Goal: Obtain resource: Obtain resource

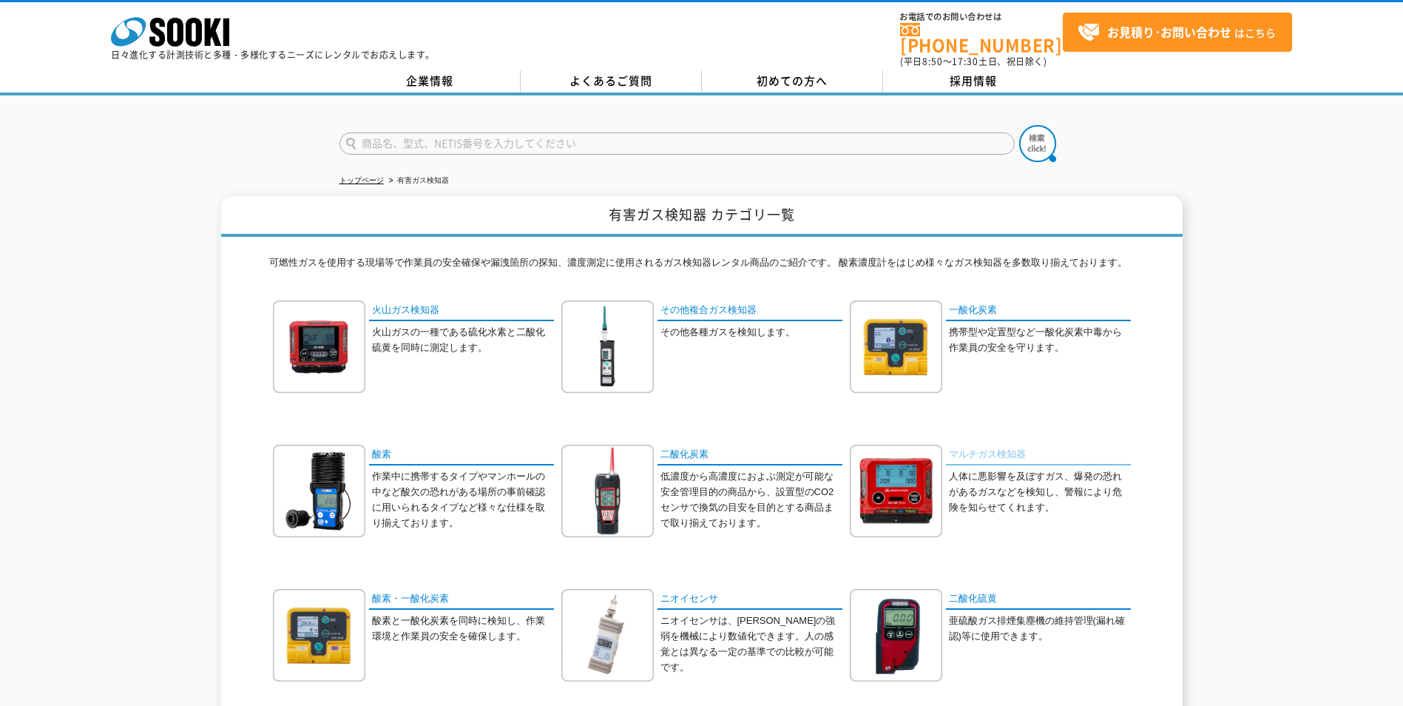
click at [1010, 445] on link "マルチガス検知器" at bounding box center [1038, 455] width 185 height 21
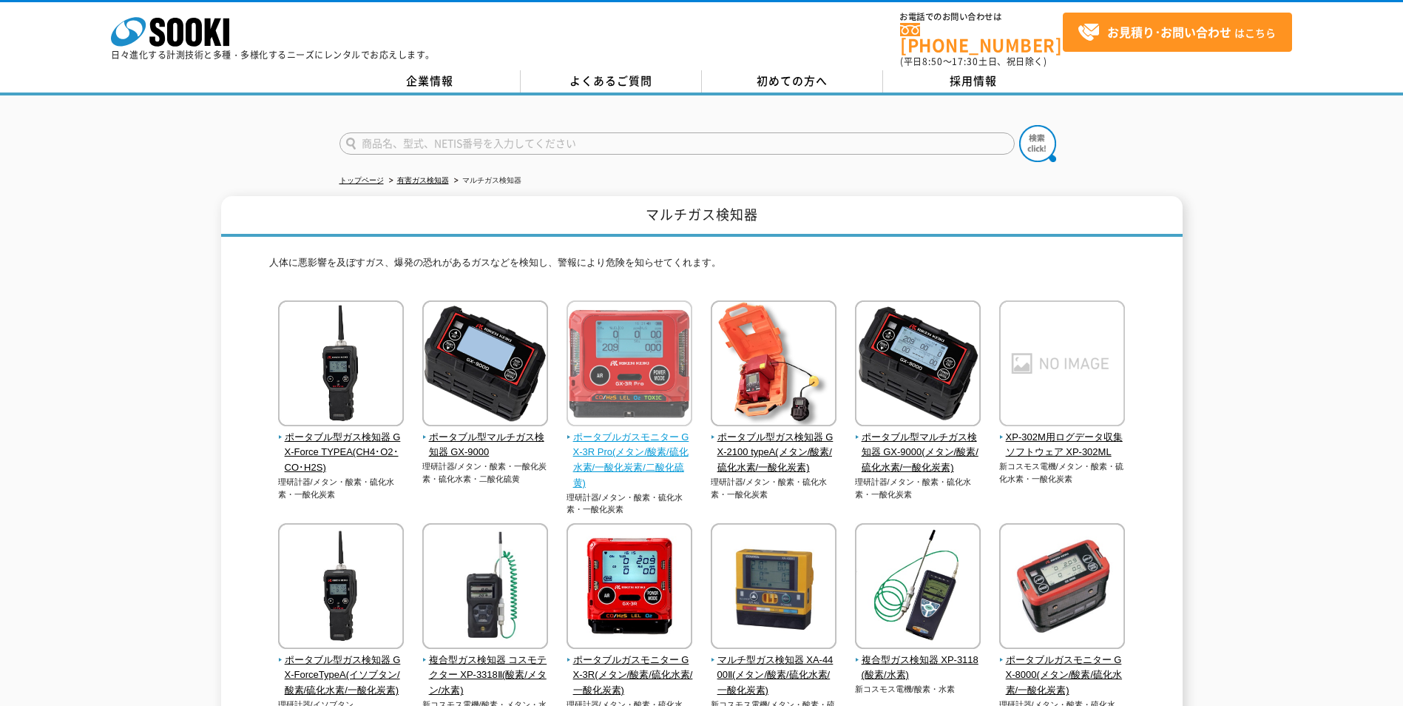
click at [607, 407] on img at bounding box center [630, 364] width 126 height 129
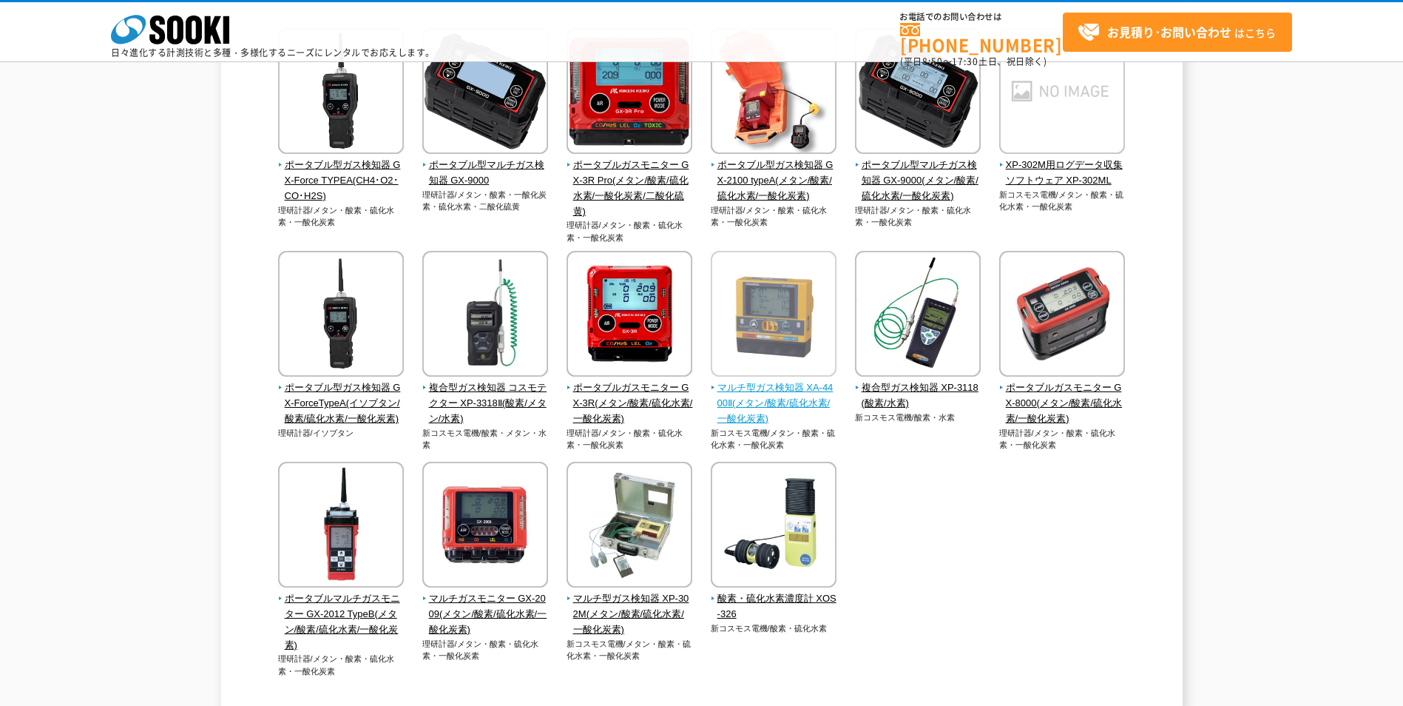
scroll to position [222, 0]
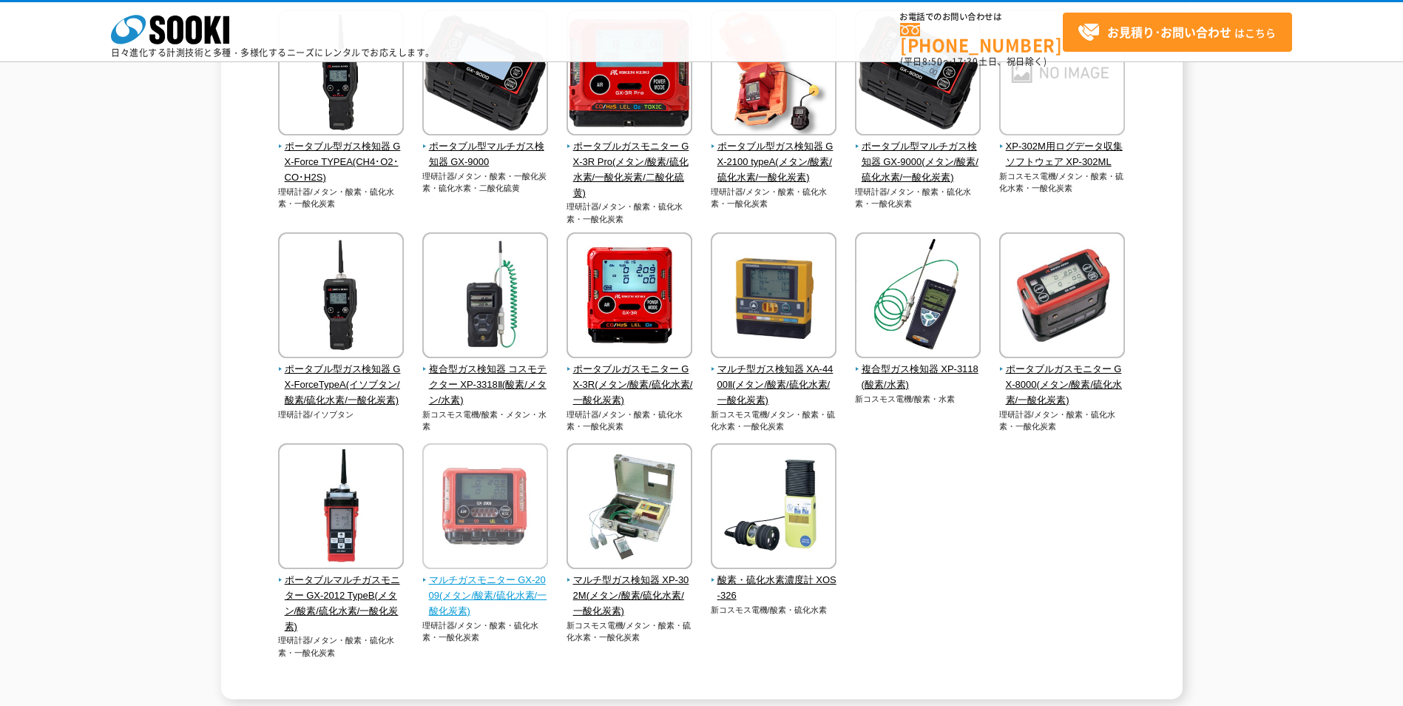
click at [509, 586] on span "マルチガスモニター GX-2009(メタン/酸素/硫化水素/一酸化炭素)" at bounding box center [485, 596] width 127 height 46
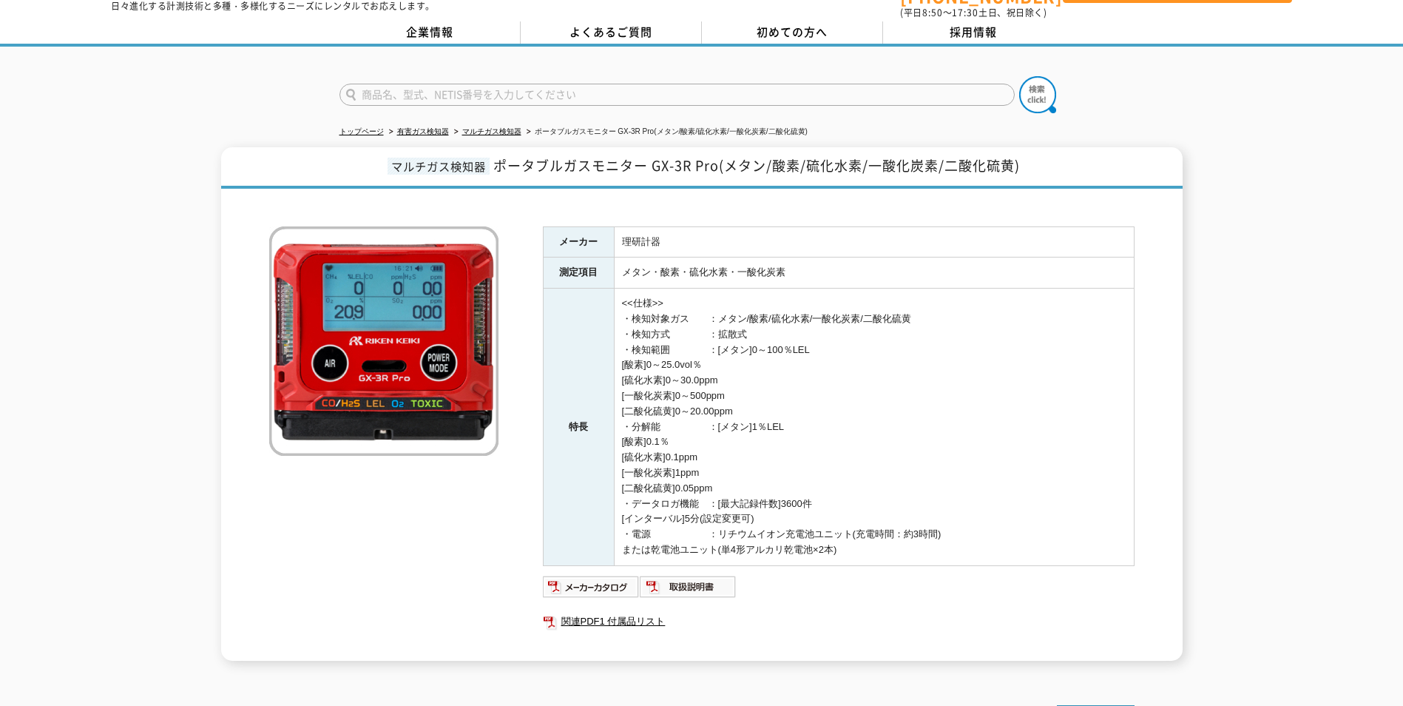
scroll to position [74, 0]
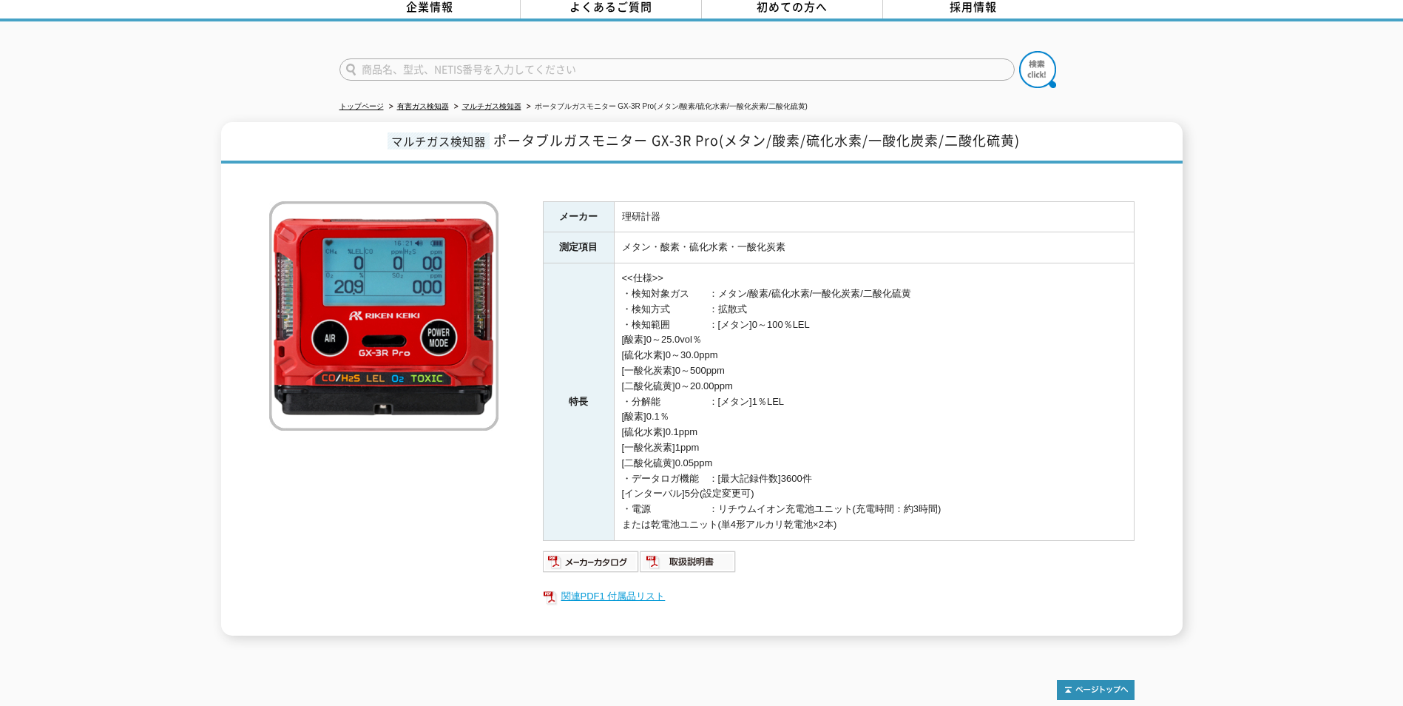
click at [650, 587] on link "関連PDF1 付属品リスト" at bounding box center [839, 596] width 592 height 19
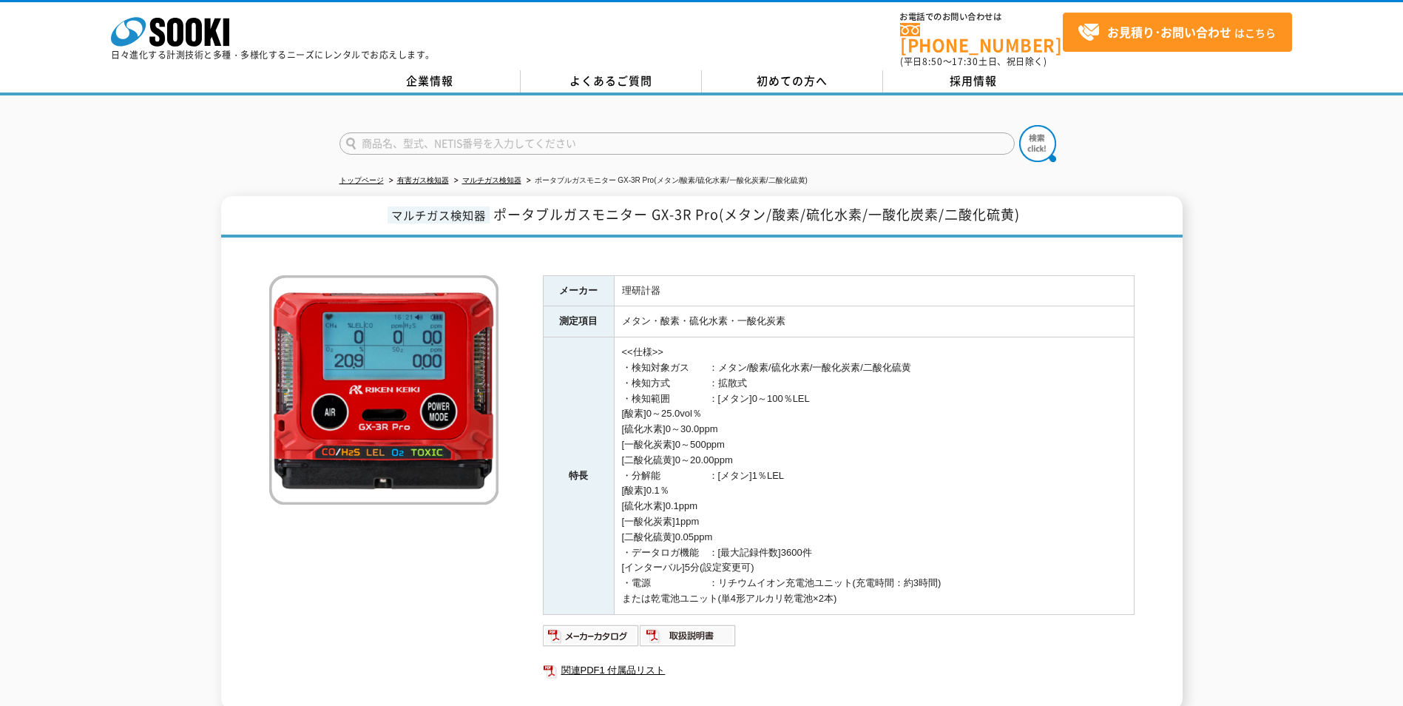
scroll to position [146, 0]
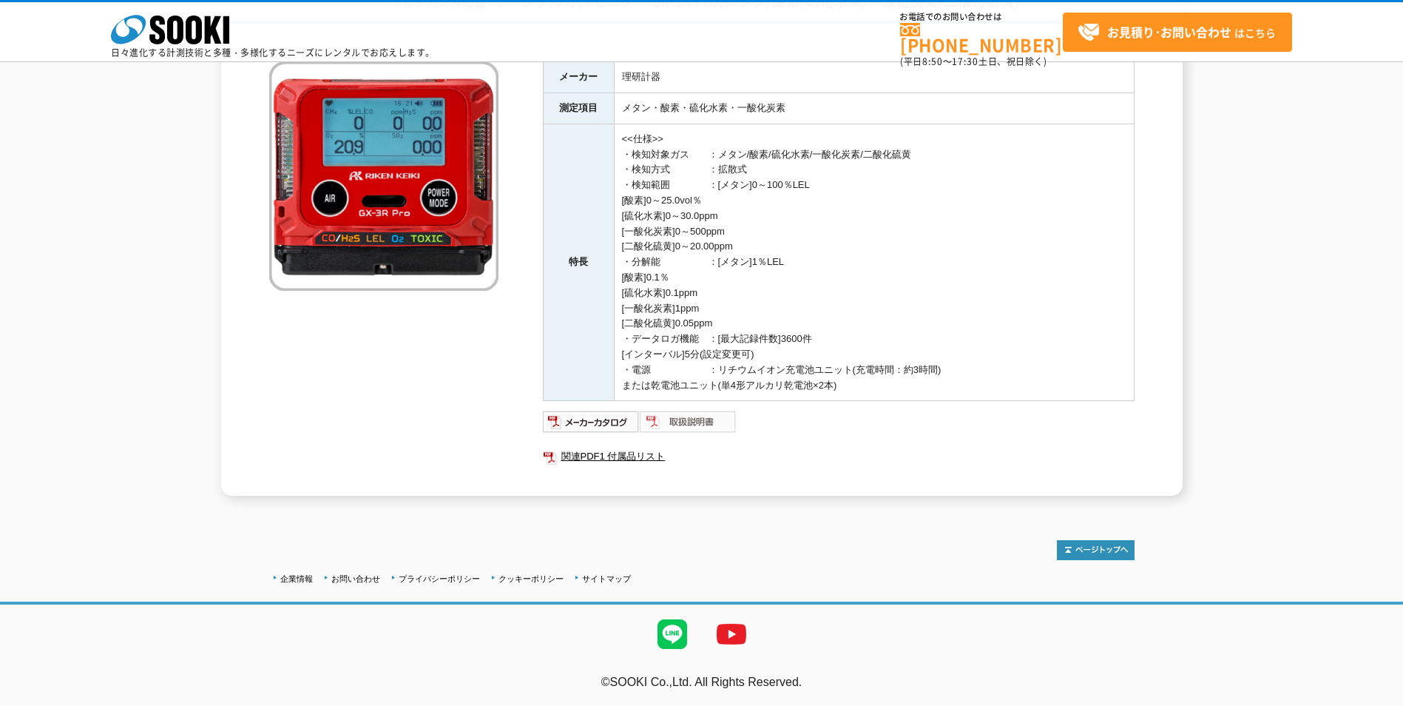
click at [696, 427] on img at bounding box center [688, 422] width 97 height 24
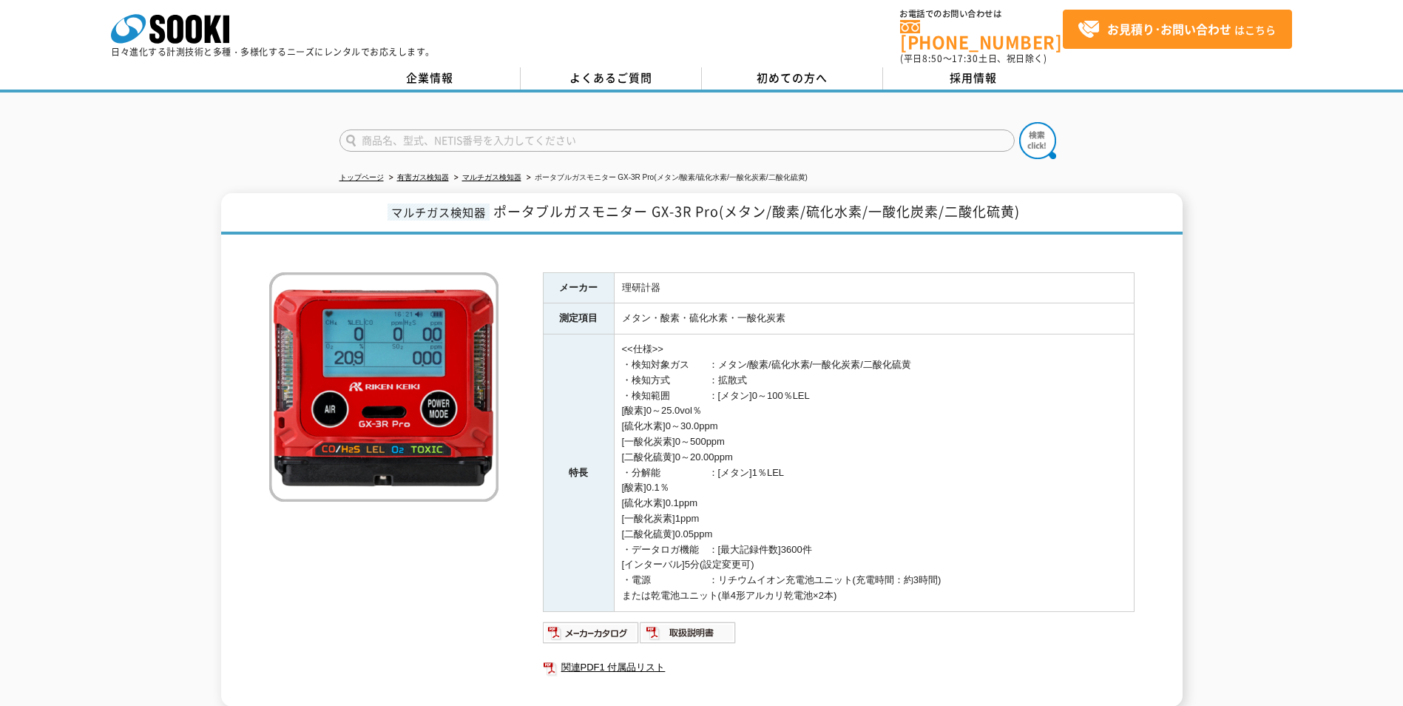
scroll to position [0, 0]
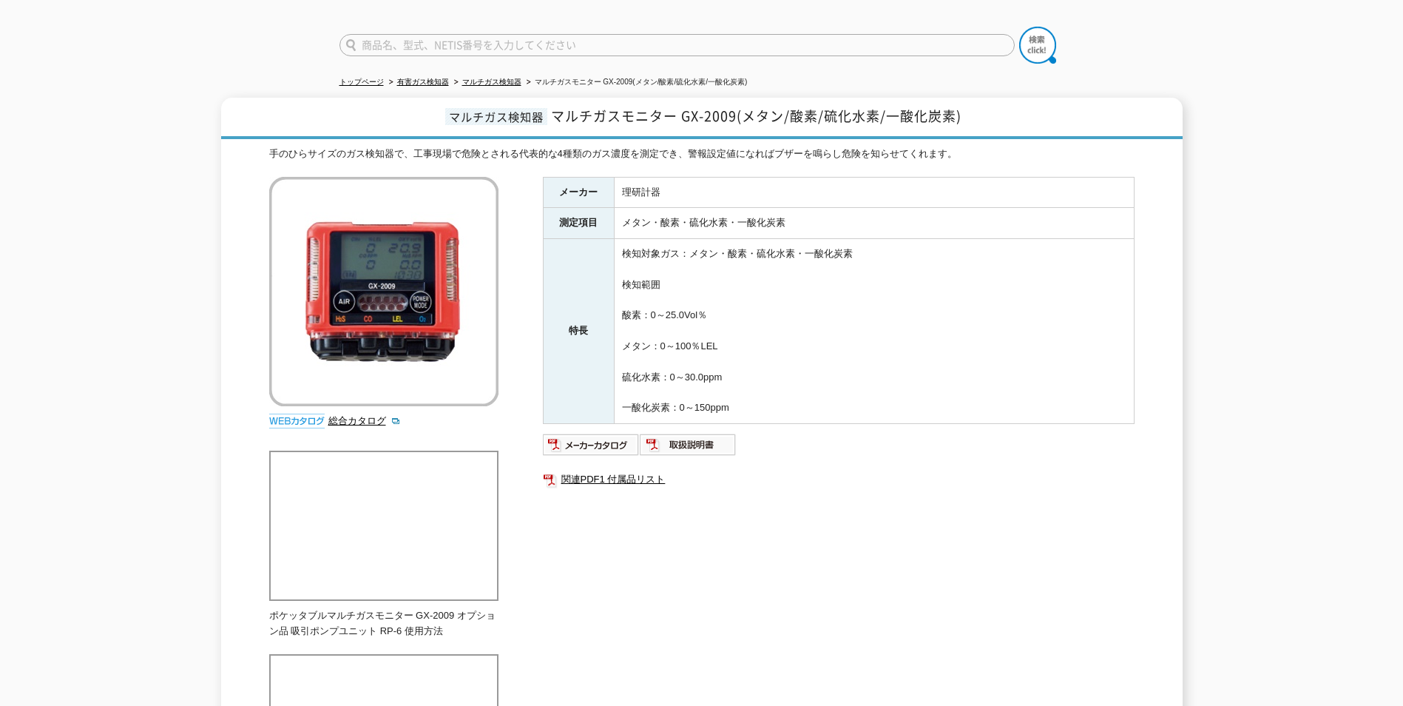
scroll to position [74, 0]
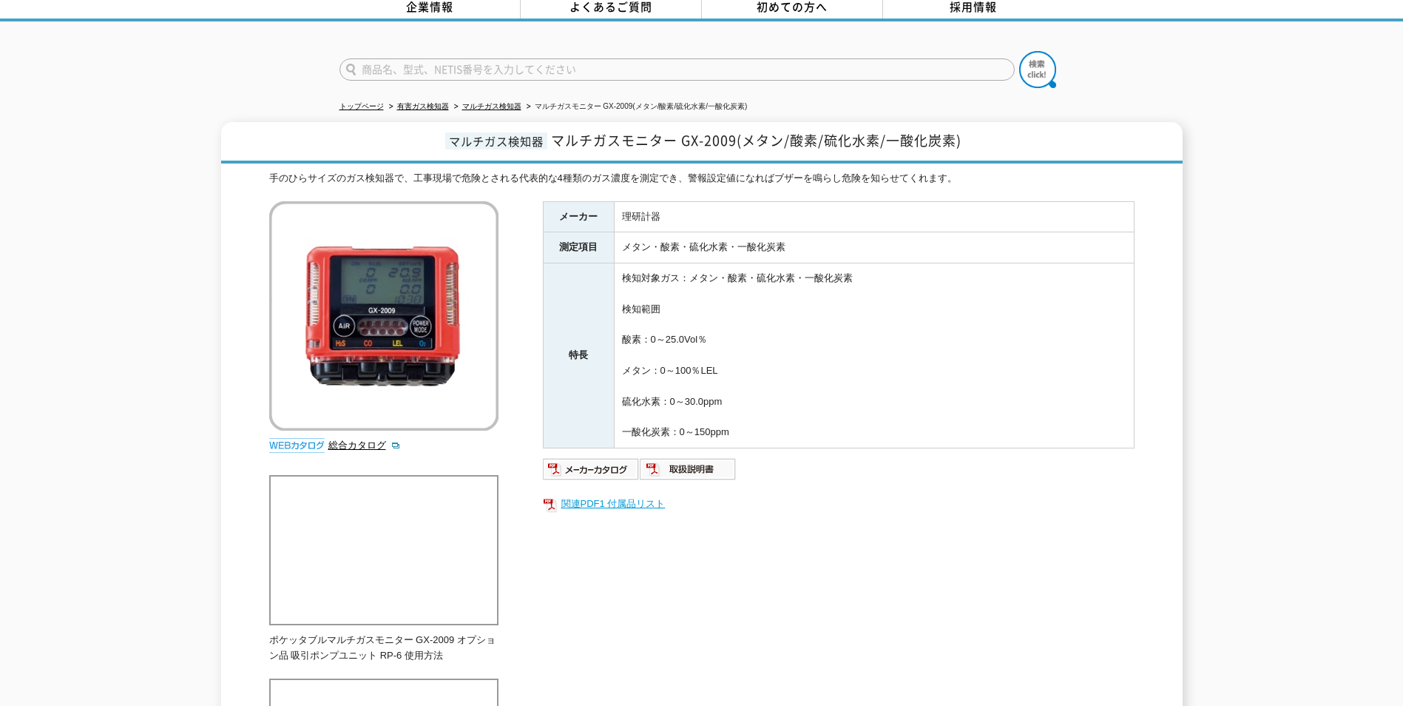
click at [631, 499] on link "関連PDF1 付属品リスト" at bounding box center [839, 503] width 592 height 19
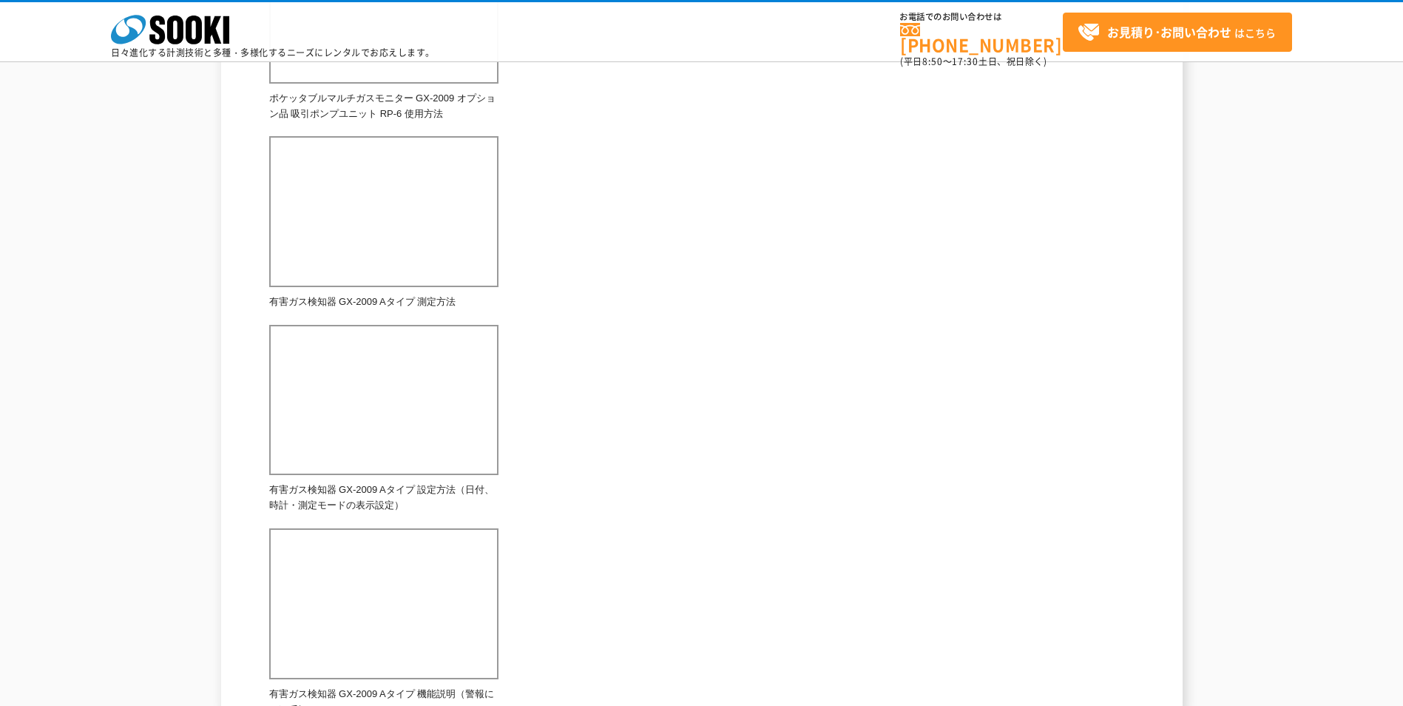
scroll to position [769, 0]
